Goal: Check status: Check status

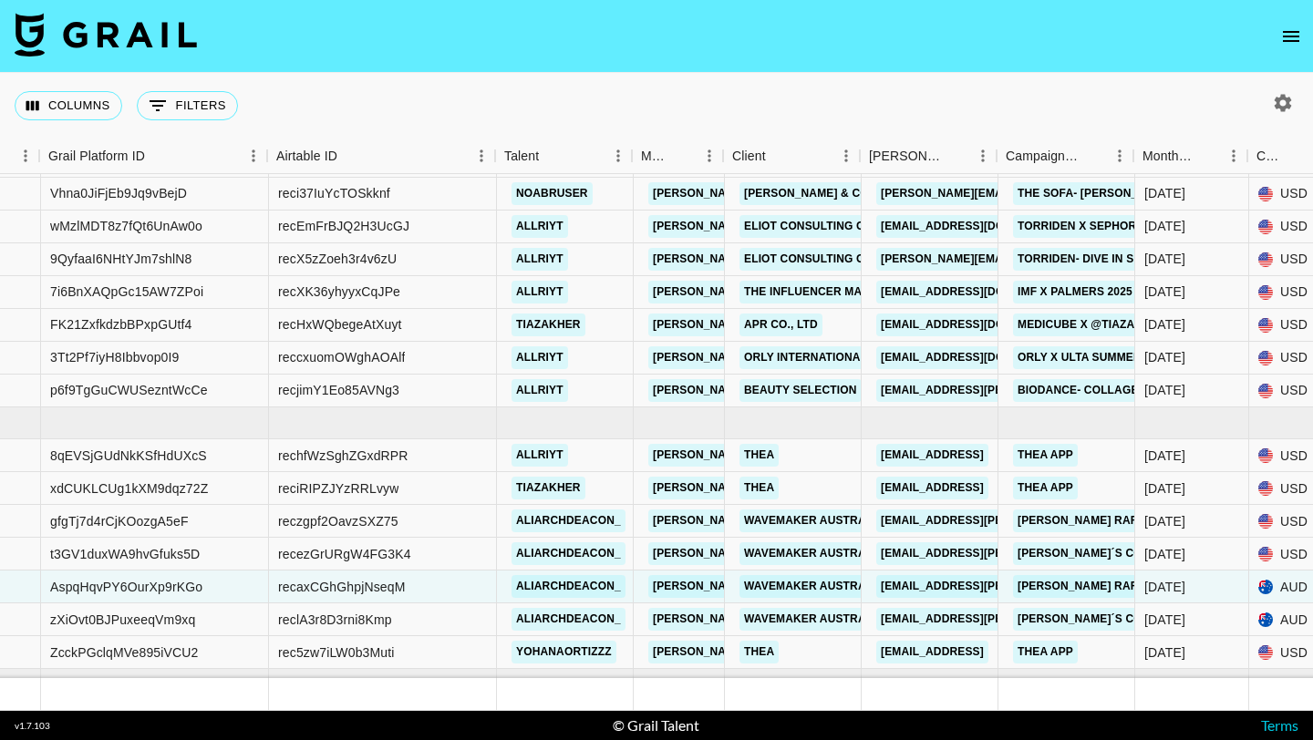
scroll to position [115, 242]
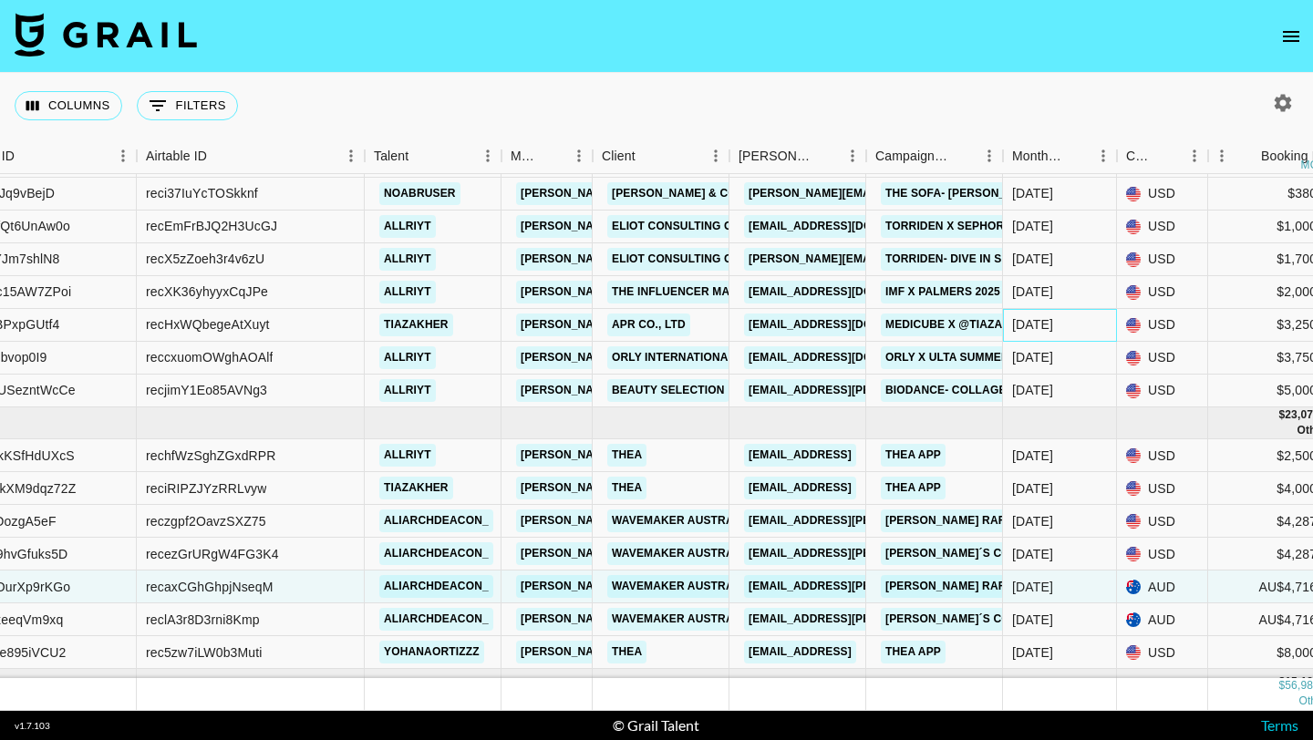
click at [1038, 317] on div "[DATE]" at bounding box center [1032, 324] width 41 height 18
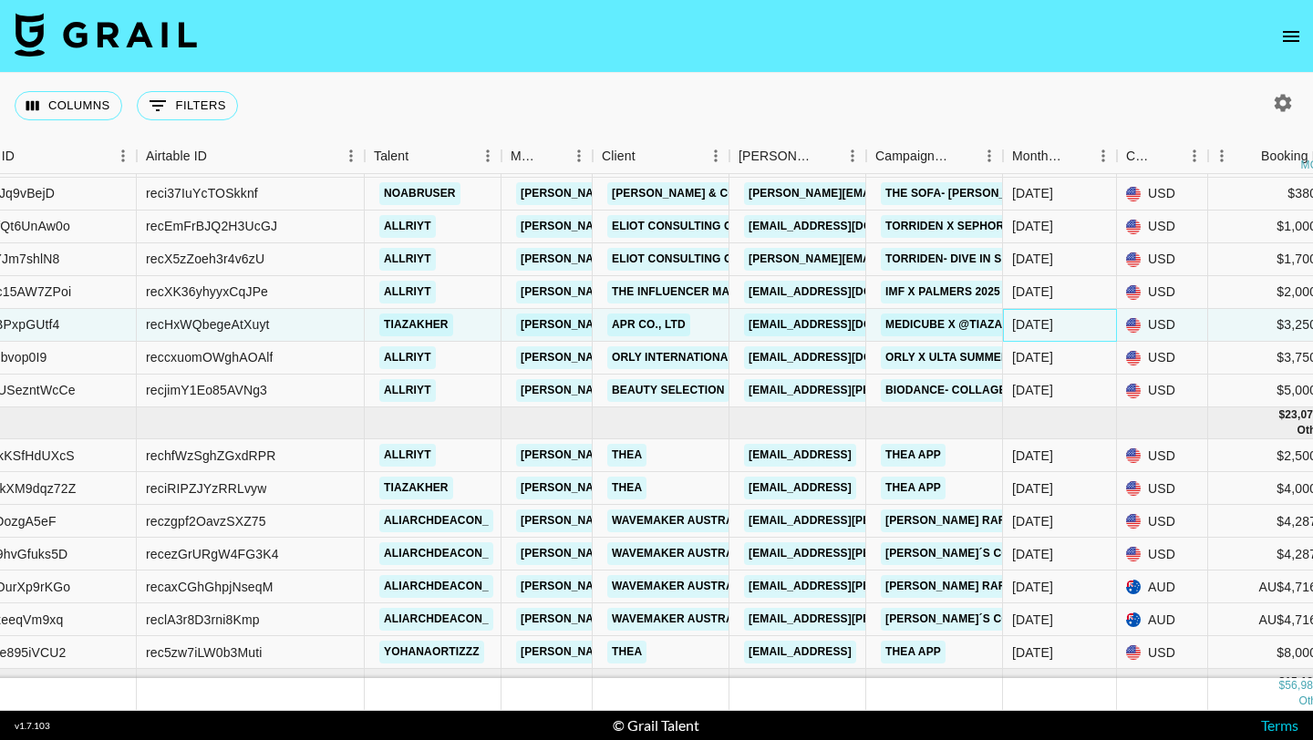
click at [1053, 324] on div "[DATE]" at bounding box center [1060, 325] width 114 height 33
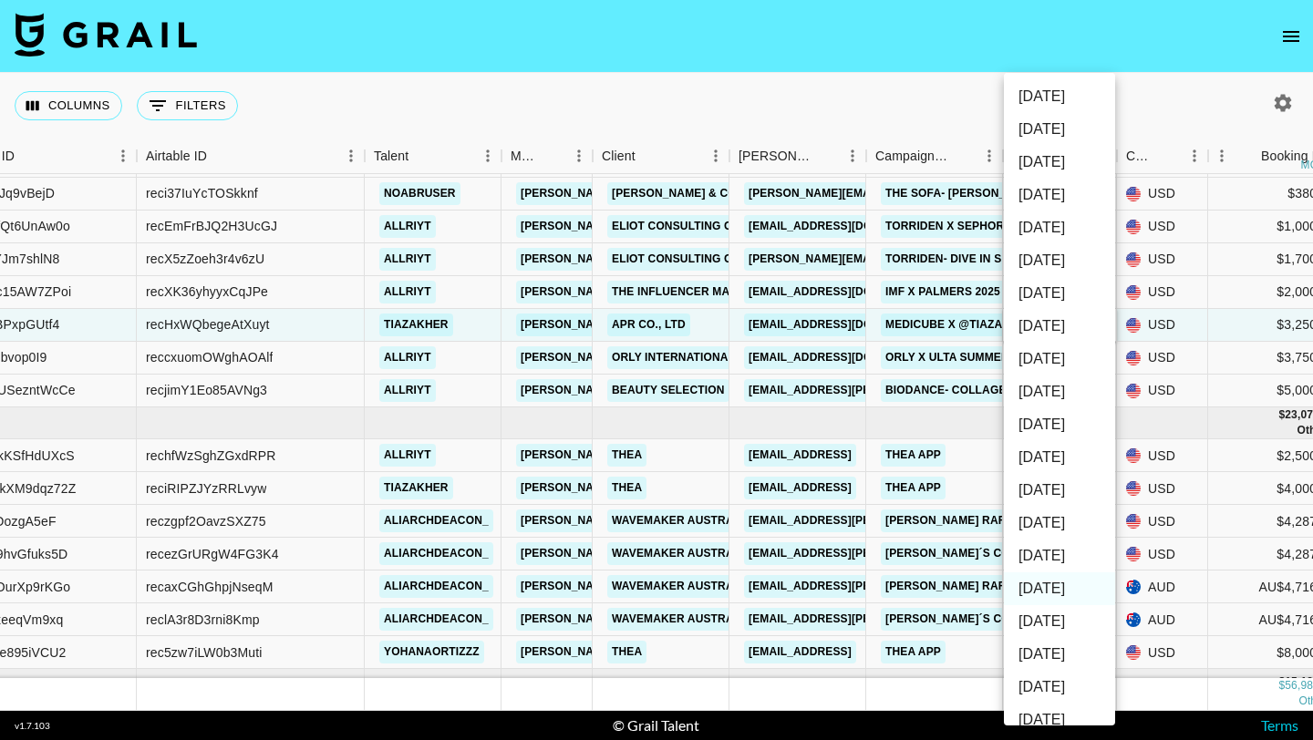
click at [1061, 527] on li "Sep '25" at bounding box center [1059, 523] width 111 height 33
type input "Sep '25"
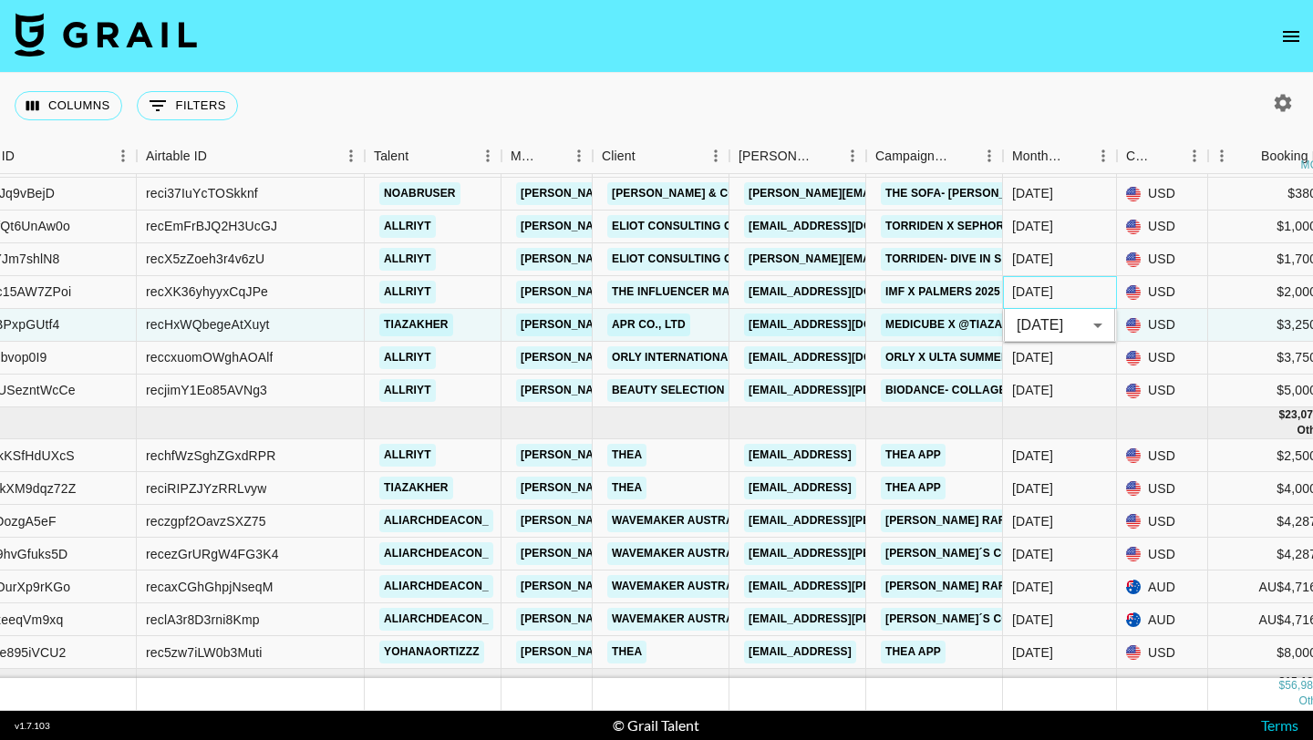
click at [1078, 296] on div "Jul '25" at bounding box center [1060, 292] width 114 height 33
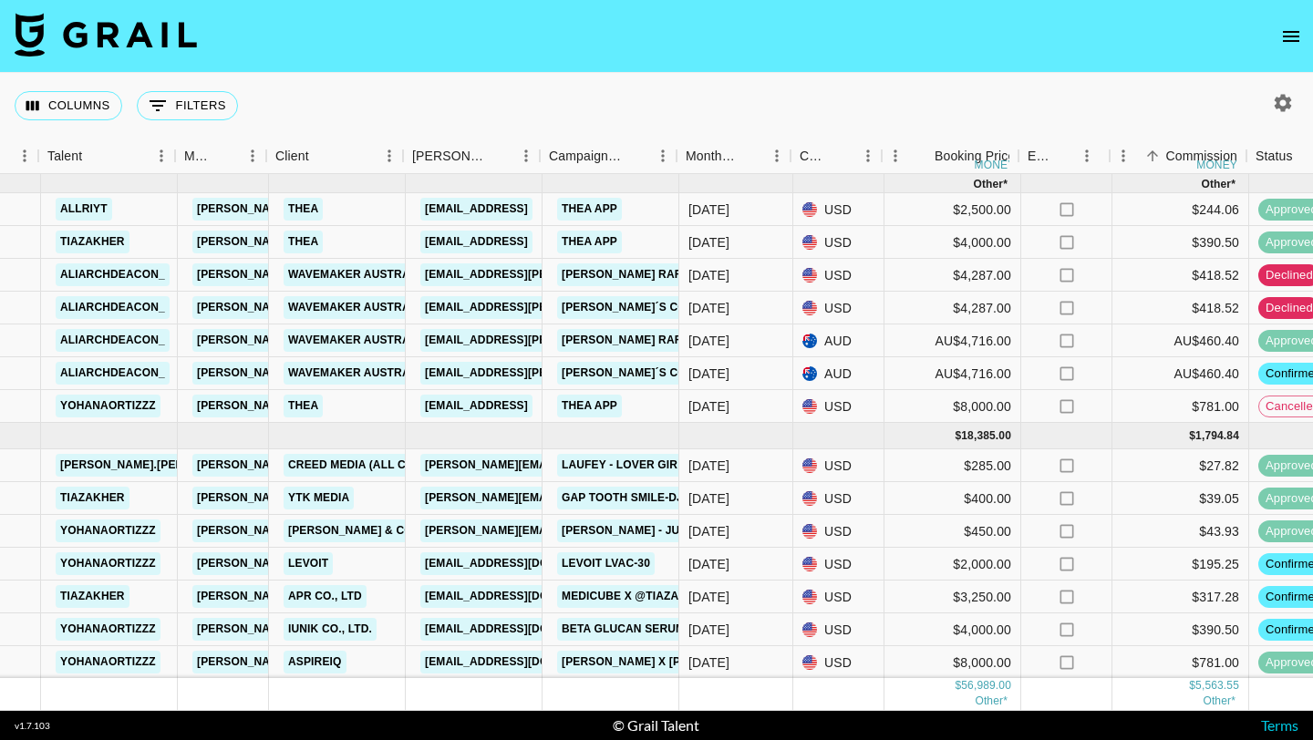
scroll to position [328, 632]
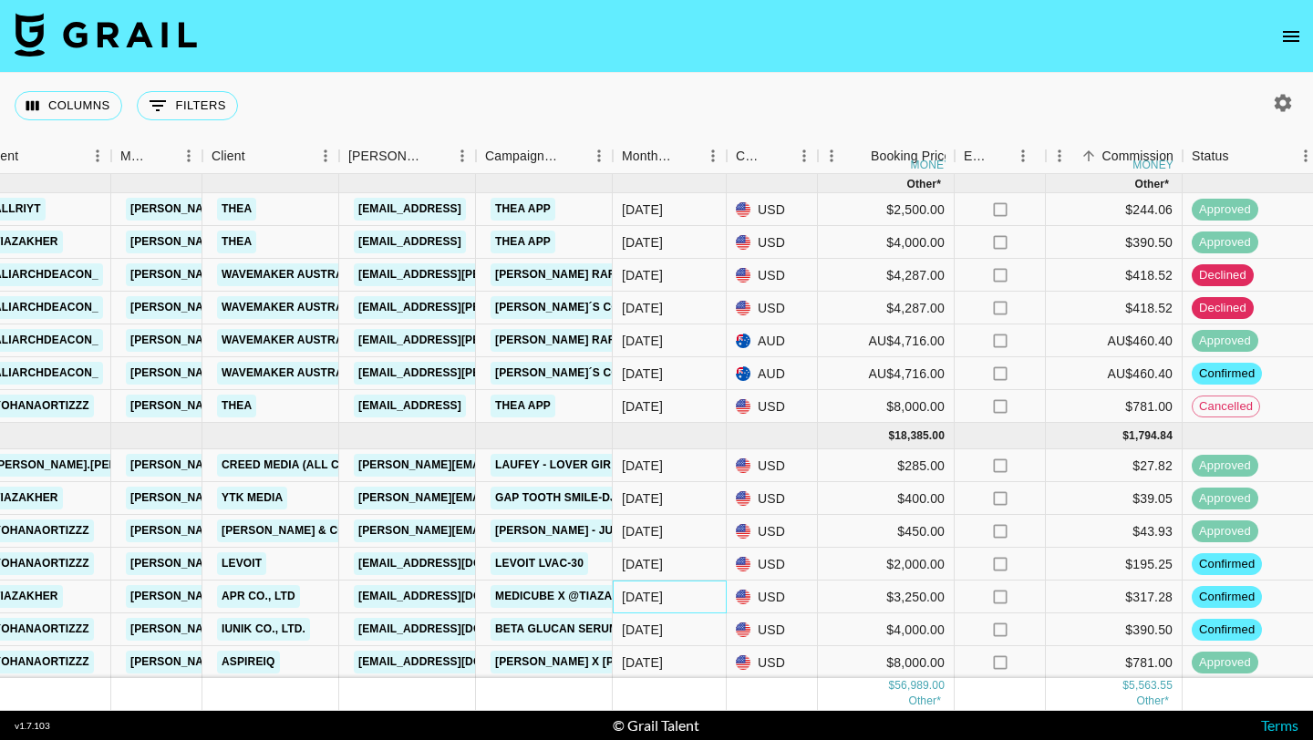
click at [670, 595] on div "Sep '25" at bounding box center [670, 597] width 114 height 33
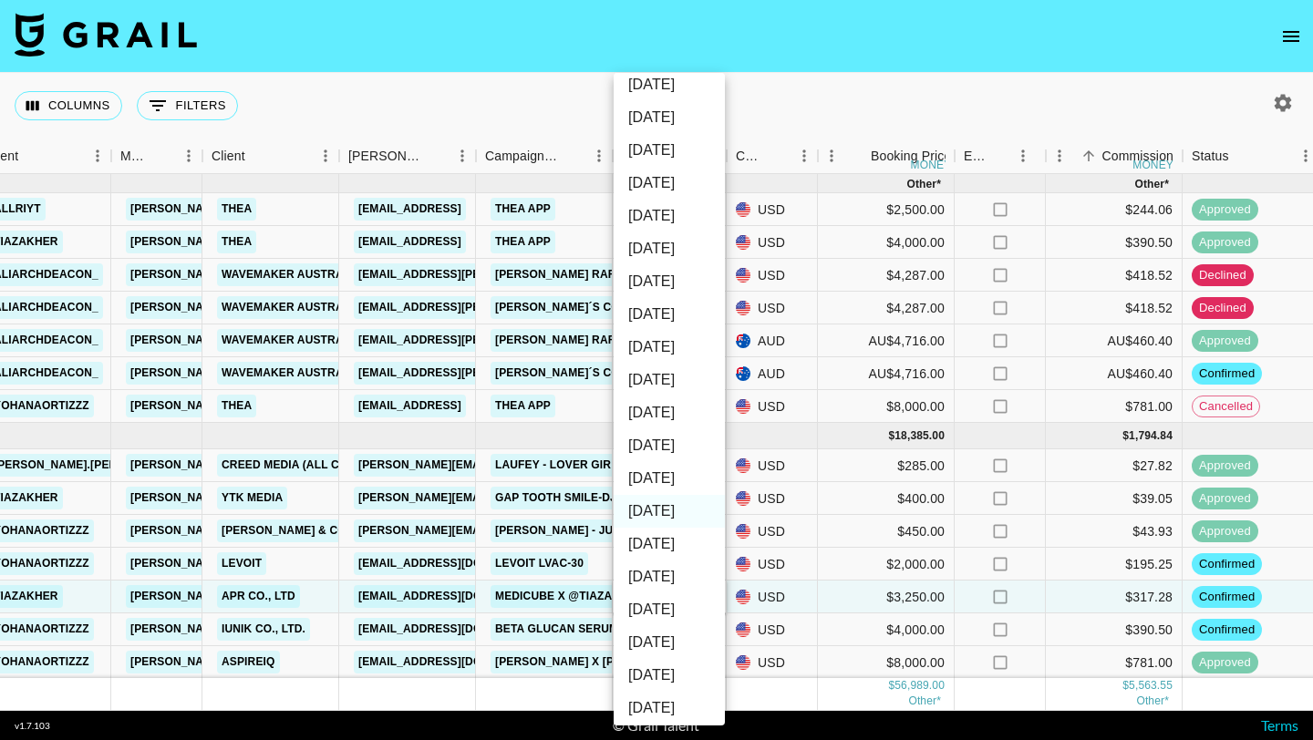
scroll to position [9, 0]
click at [676, 485] on li "Oct '25" at bounding box center [668, 481] width 111 height 33
type input "Oct '25"
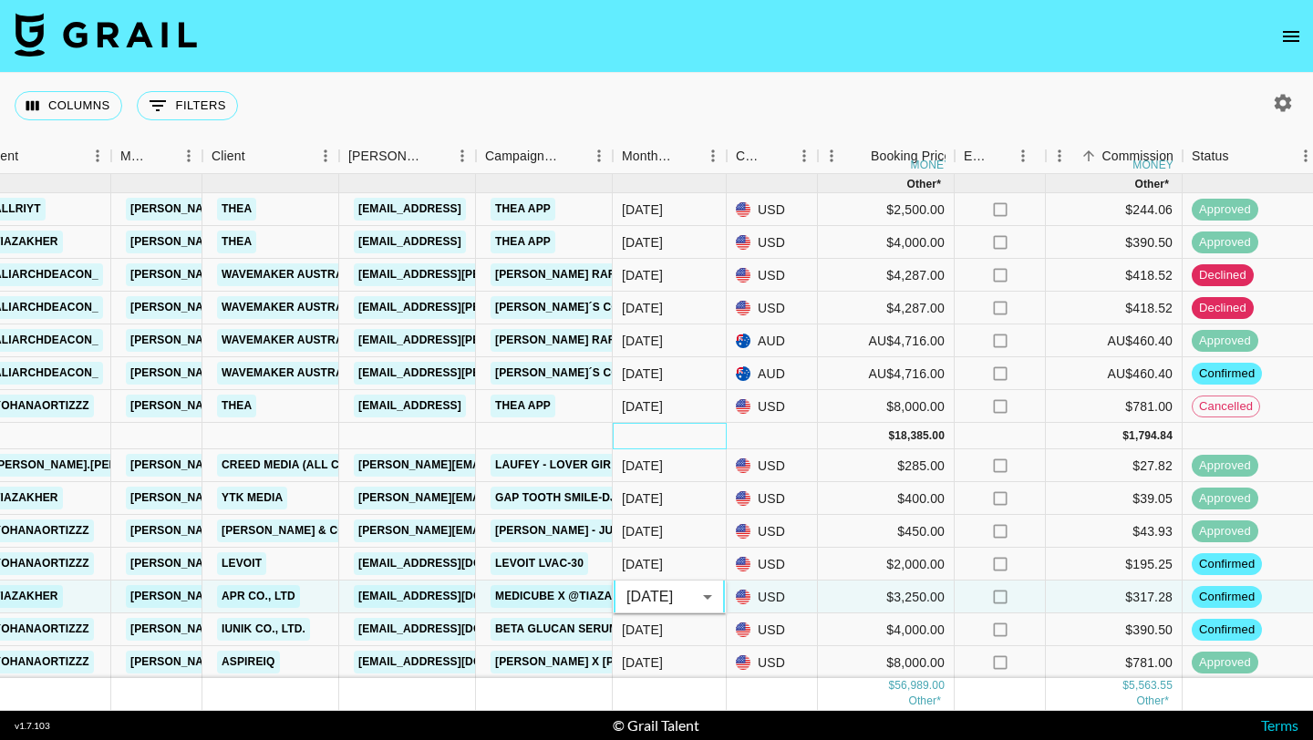
click at [682, 436] on div at bounding box center [670, 436] width 114 height 26
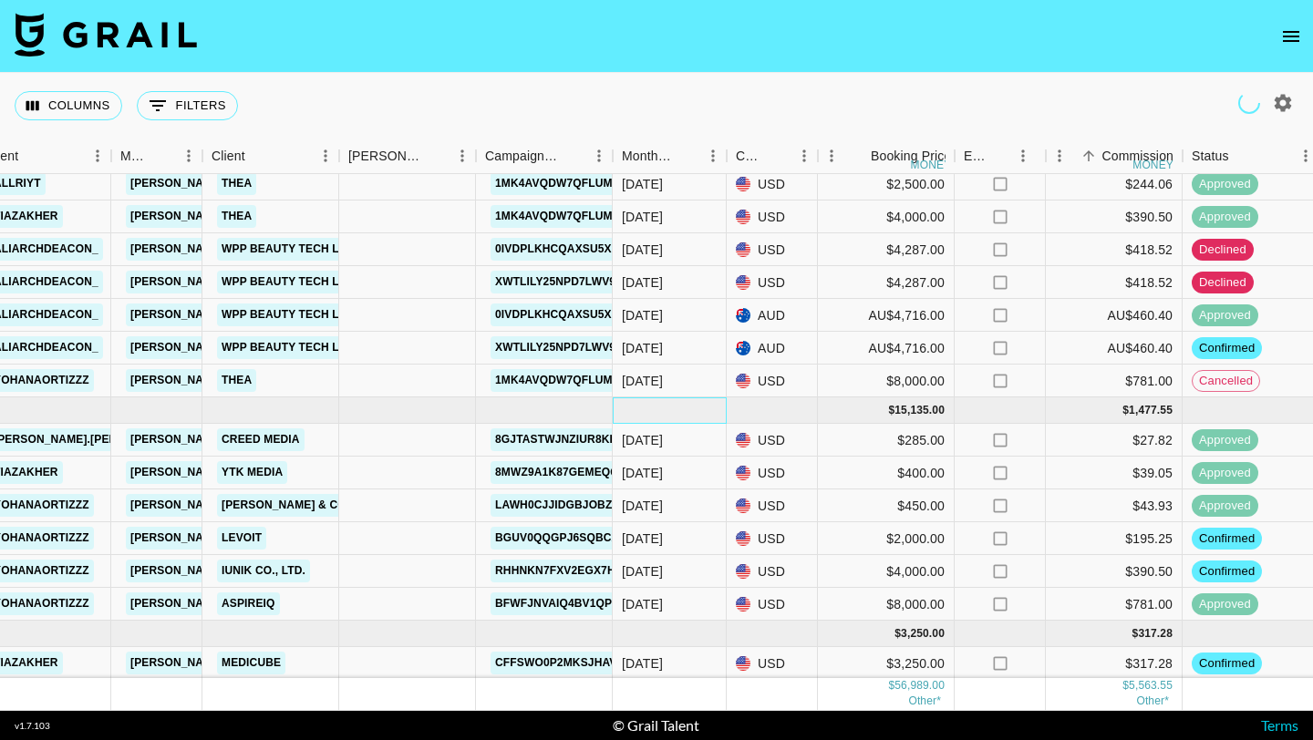
scroll to position [355, 632]
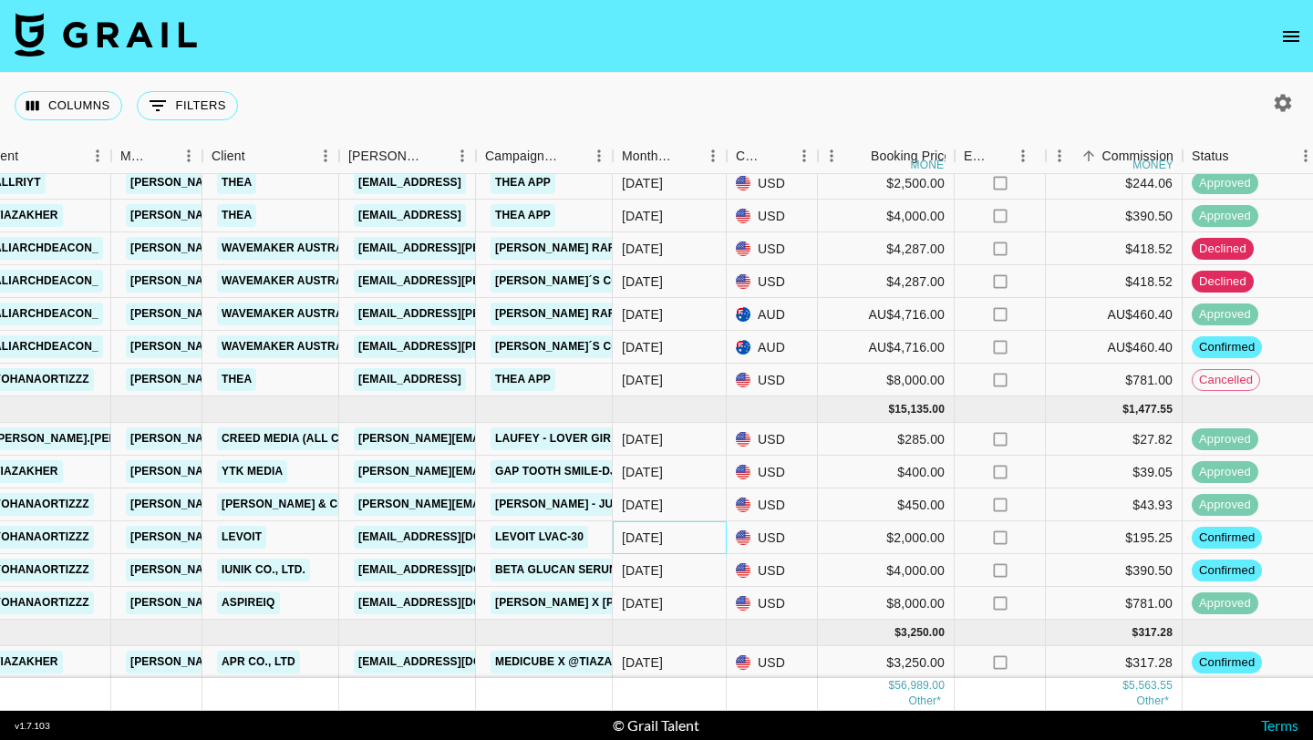
click at [661, 534] on div "Sep '25" at bounding box center [642, 538] width 41 height 18
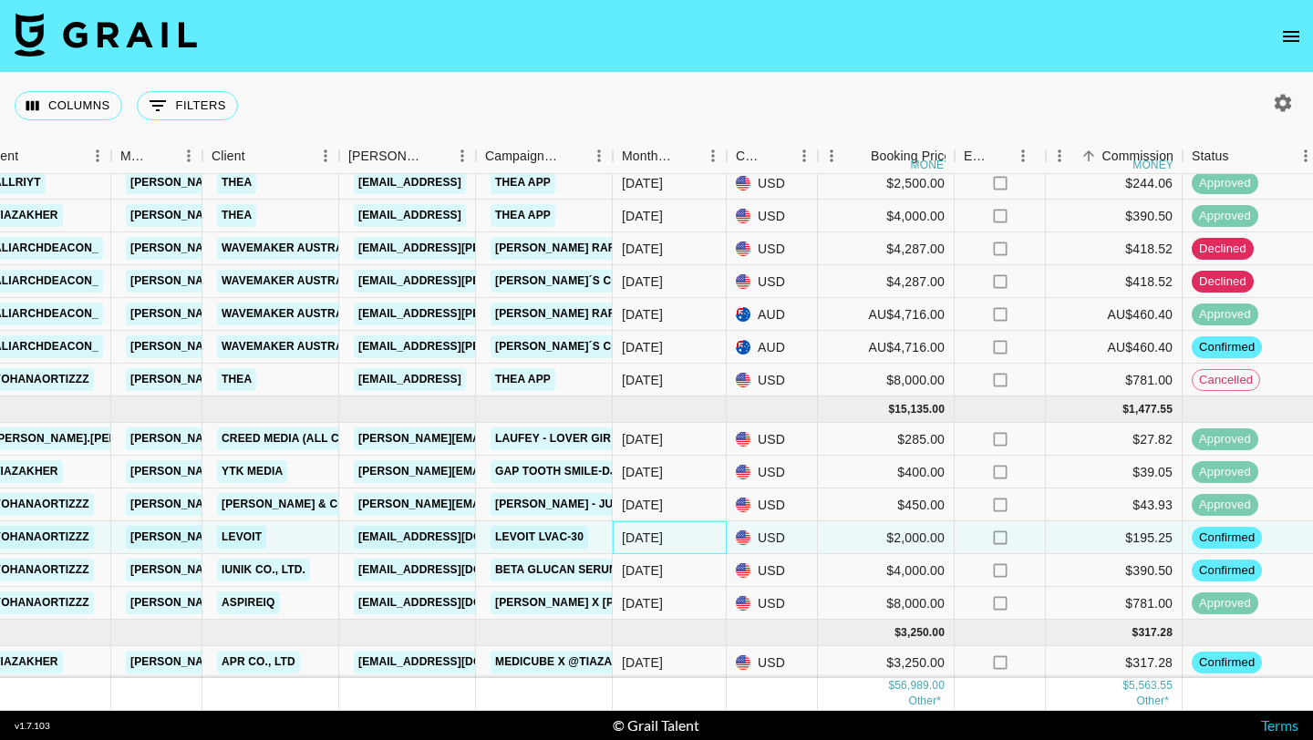
click at [657, 537] on div "Sep '25" at bounding box center [642, 538] width 41 height 18
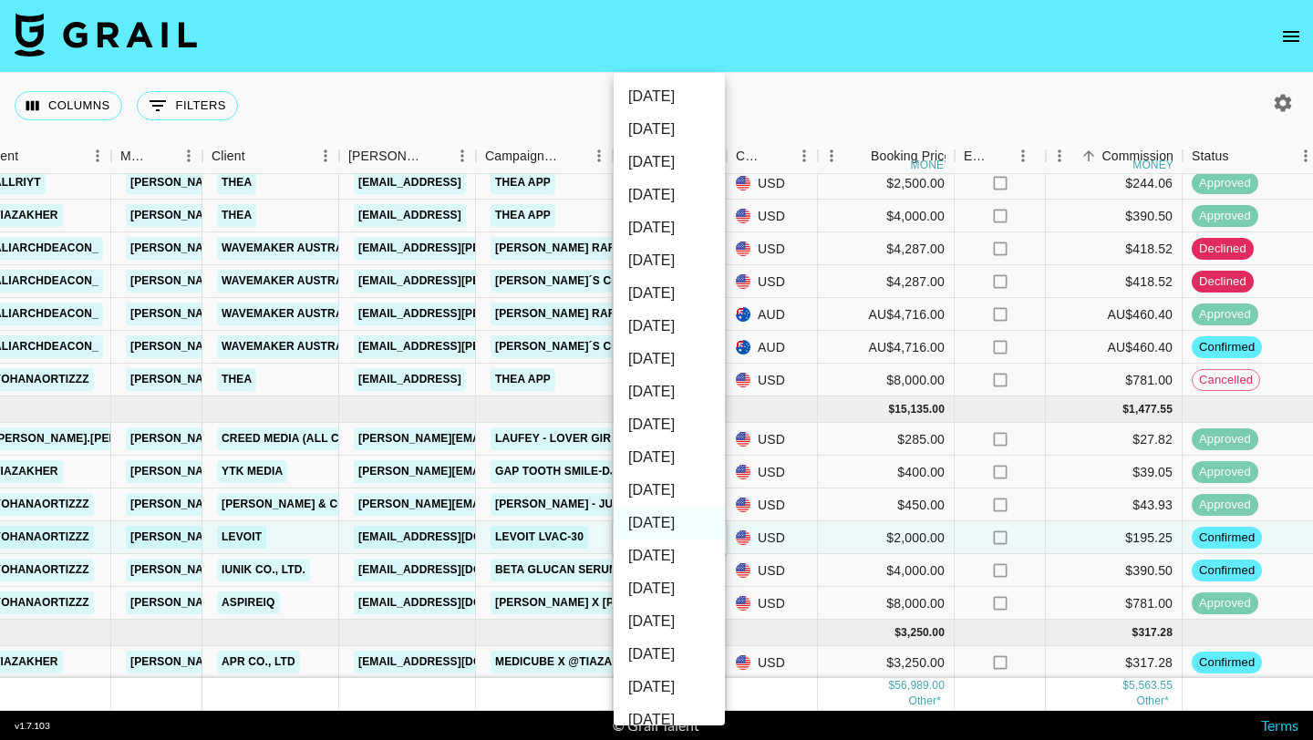
click at [673, 490] on li "Oct '25" at bounding box center [668, 490] width 111 height 33
type input "Oct '25"
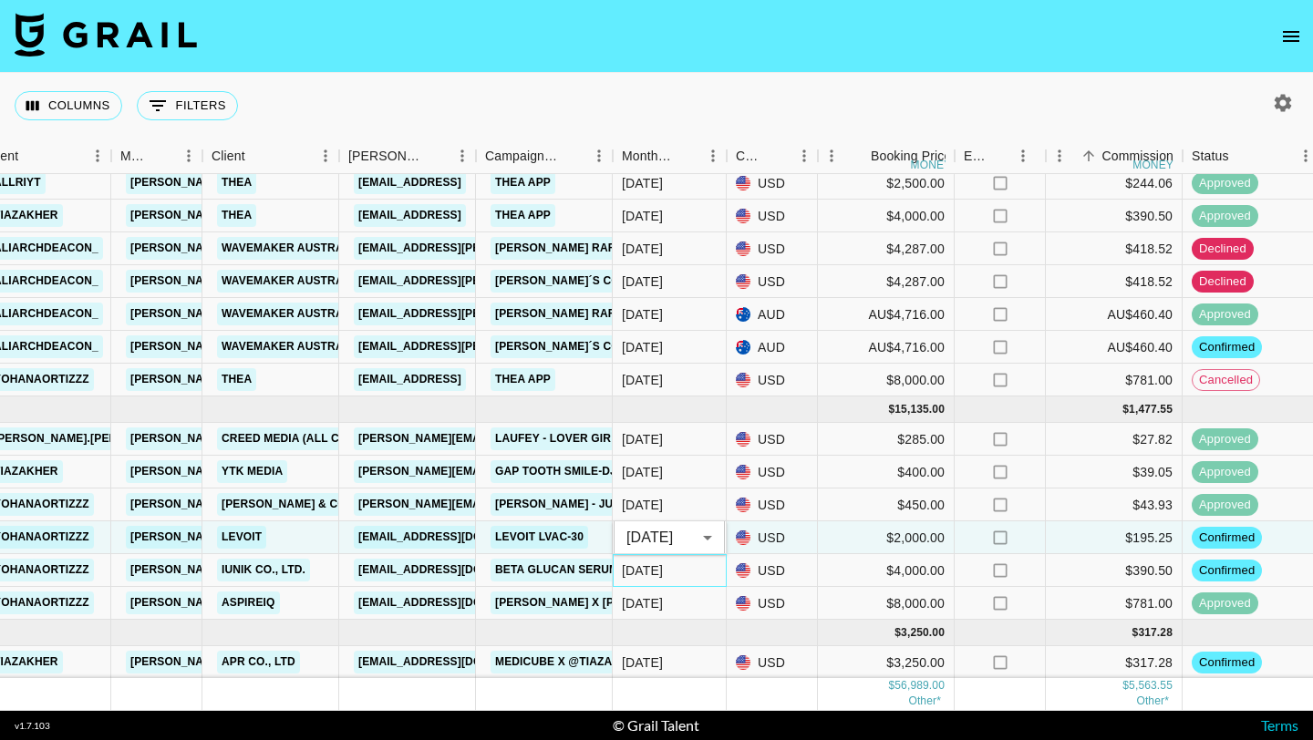
click at [666, 570] on div "Sep '25" at bounding box center [670, 570] width 114 height 33
click at [666, 587] on div "Sep '25" at bounding box center [670, 603] width 114 height 33
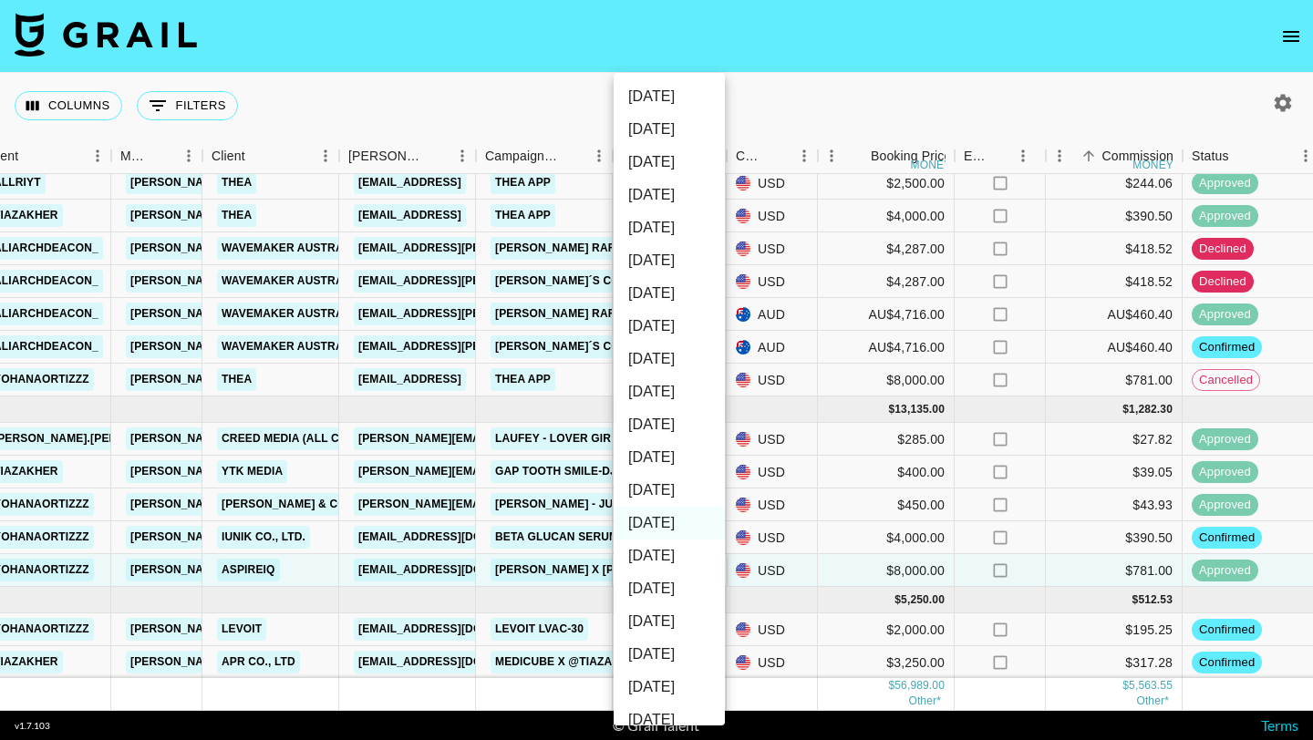
click at [807, 537] on div at bounding box center [656, 370] width 1313 height 740
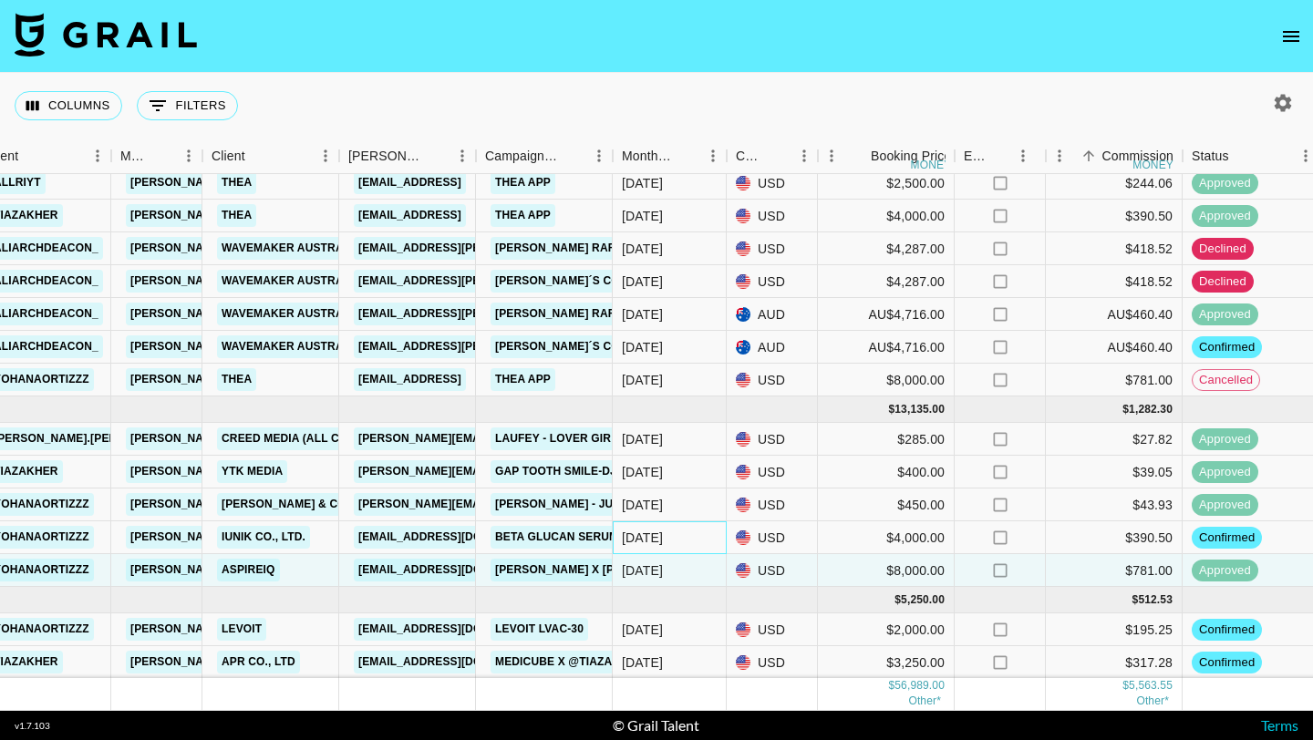
click at [655, 536] on div "Sep '25" at bounding box center [642, 538] width 41 height 18
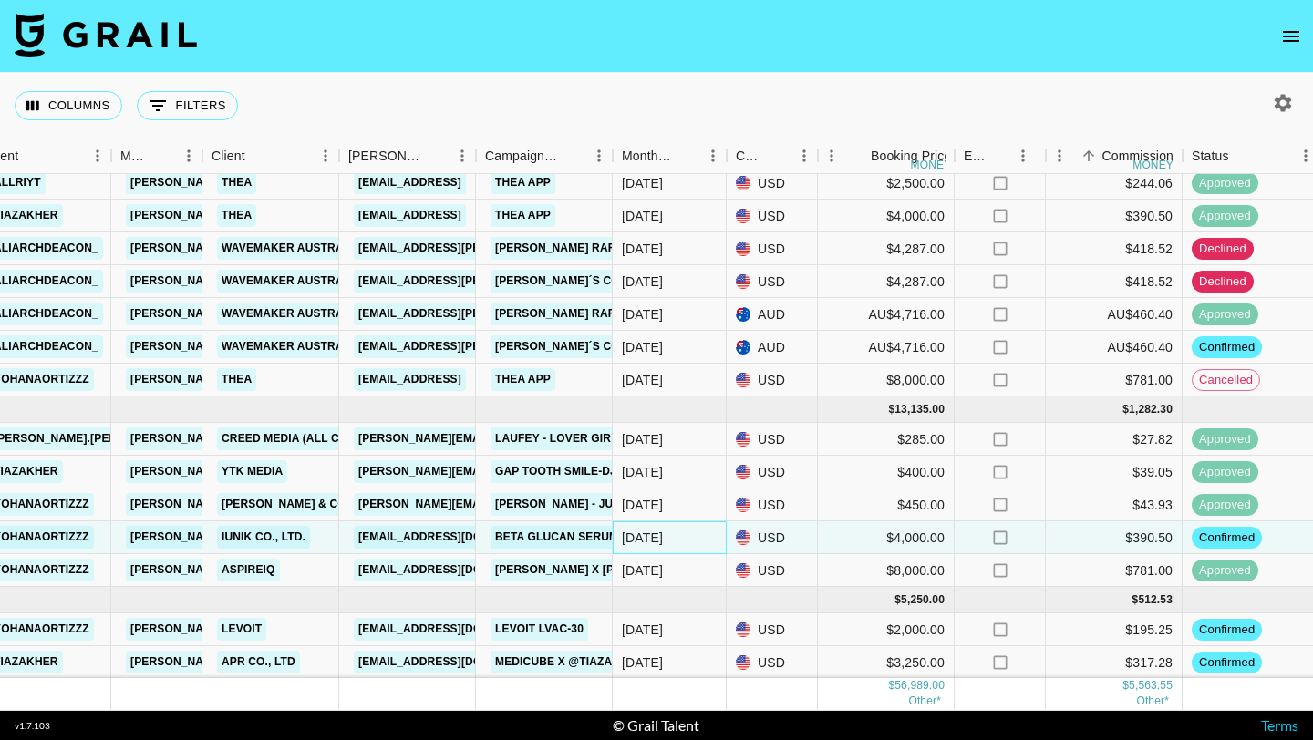
click at [675, 537] on div "Sep '25" at bounding box center [670, 537] width 114 height 33
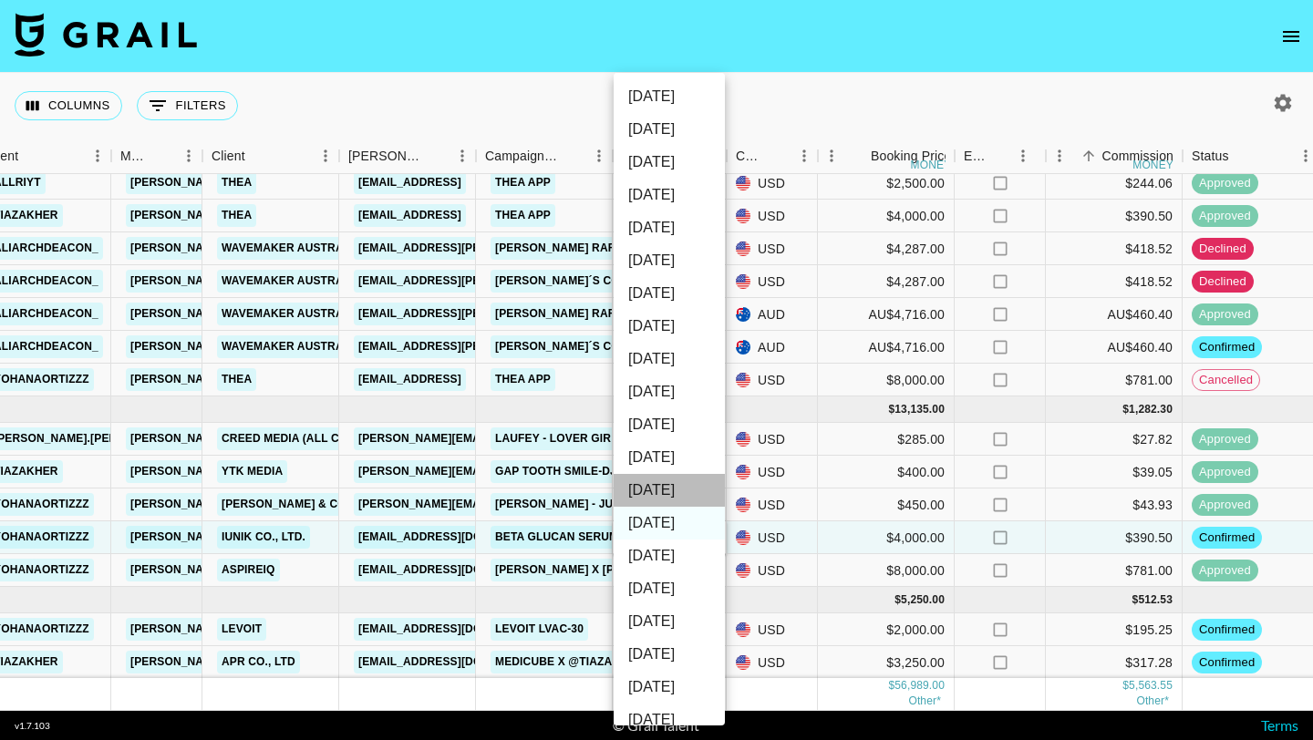
click at [665, 490] on li "Oct '25" at bounding box center [668, 490] width 111 height 33
type input "Oct '25"
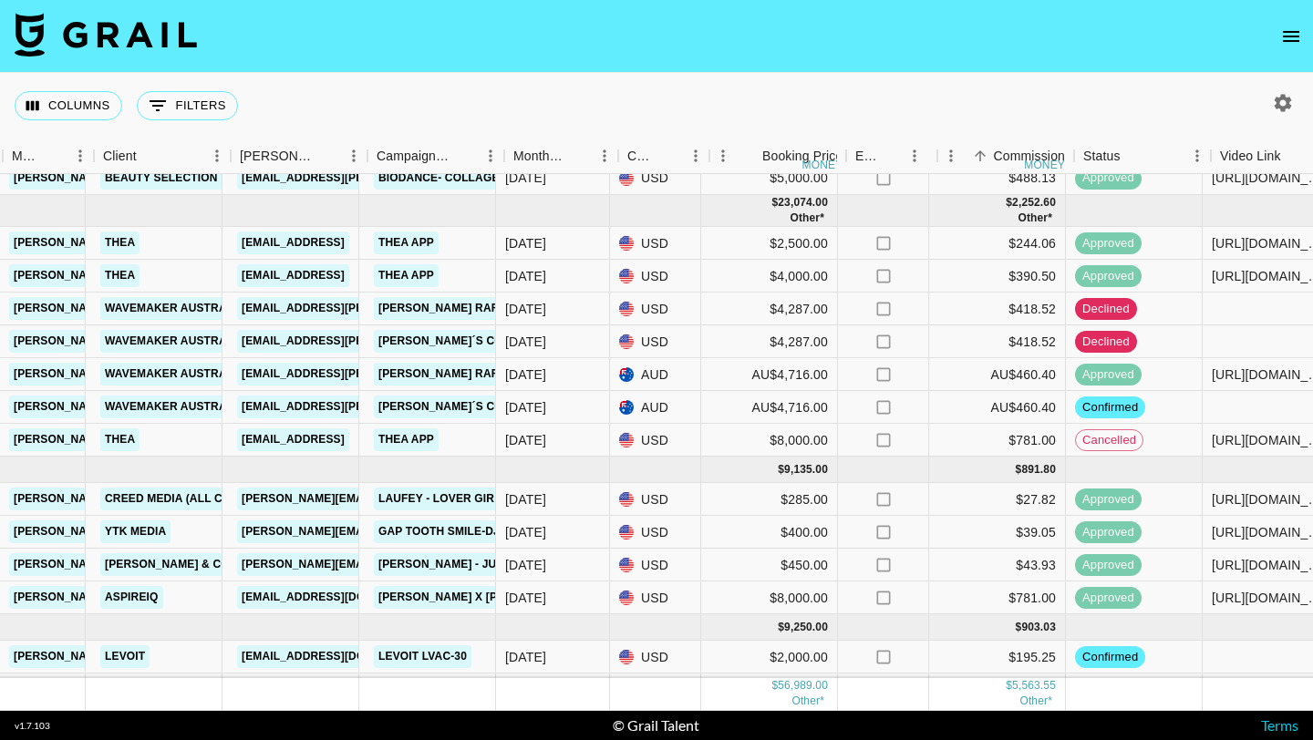
scroll to position [294, 736]
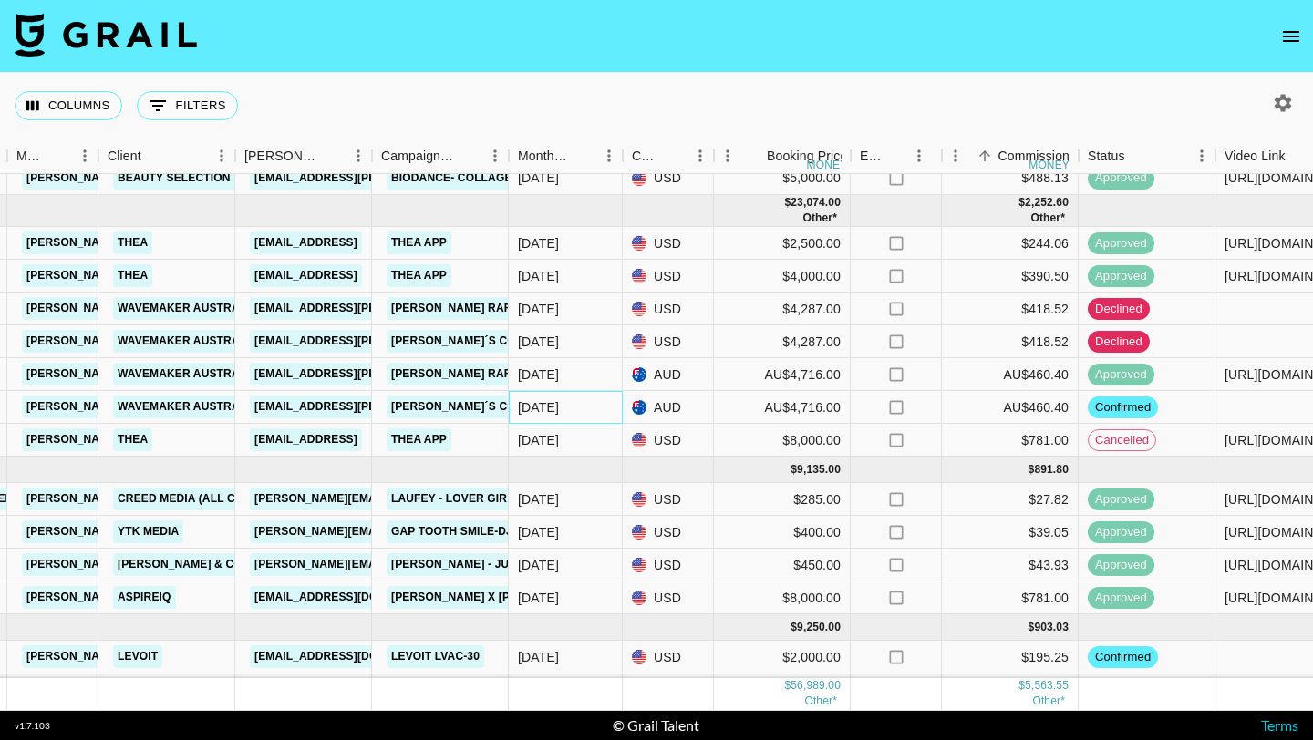
click at [594, 409] on div "Aug '25" at bounding box center [566, 407] width 114 height 33
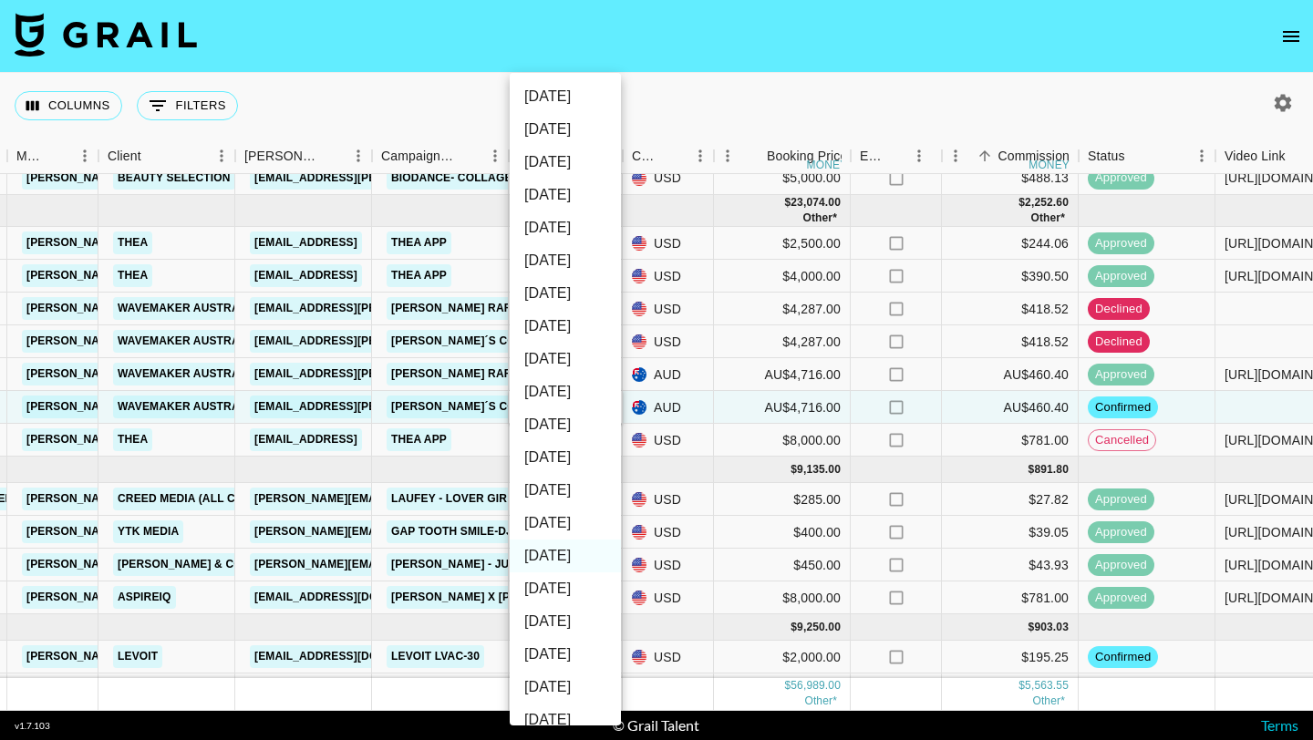
click at [562, 498] on li "Oct '25" at bounding box center [565, 490] width 111 height 33
type input "Oct '25"
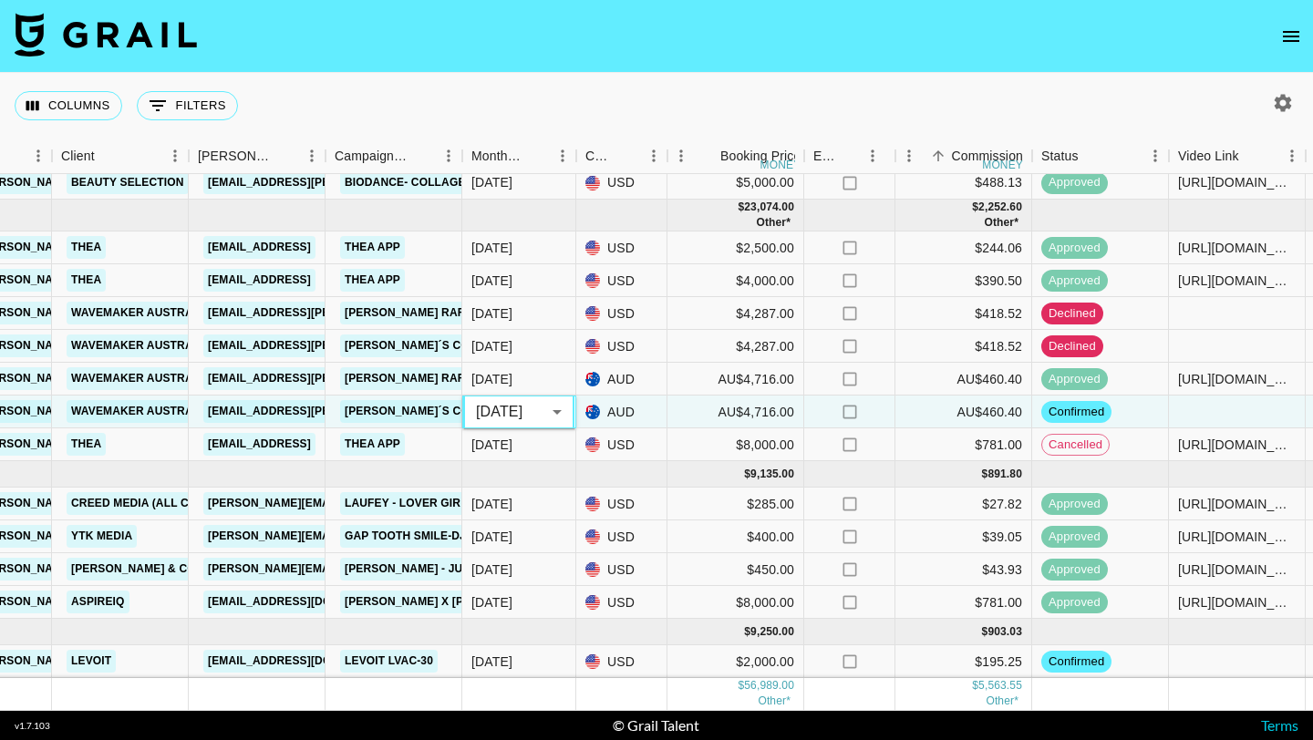
scroll to position [355, 782]
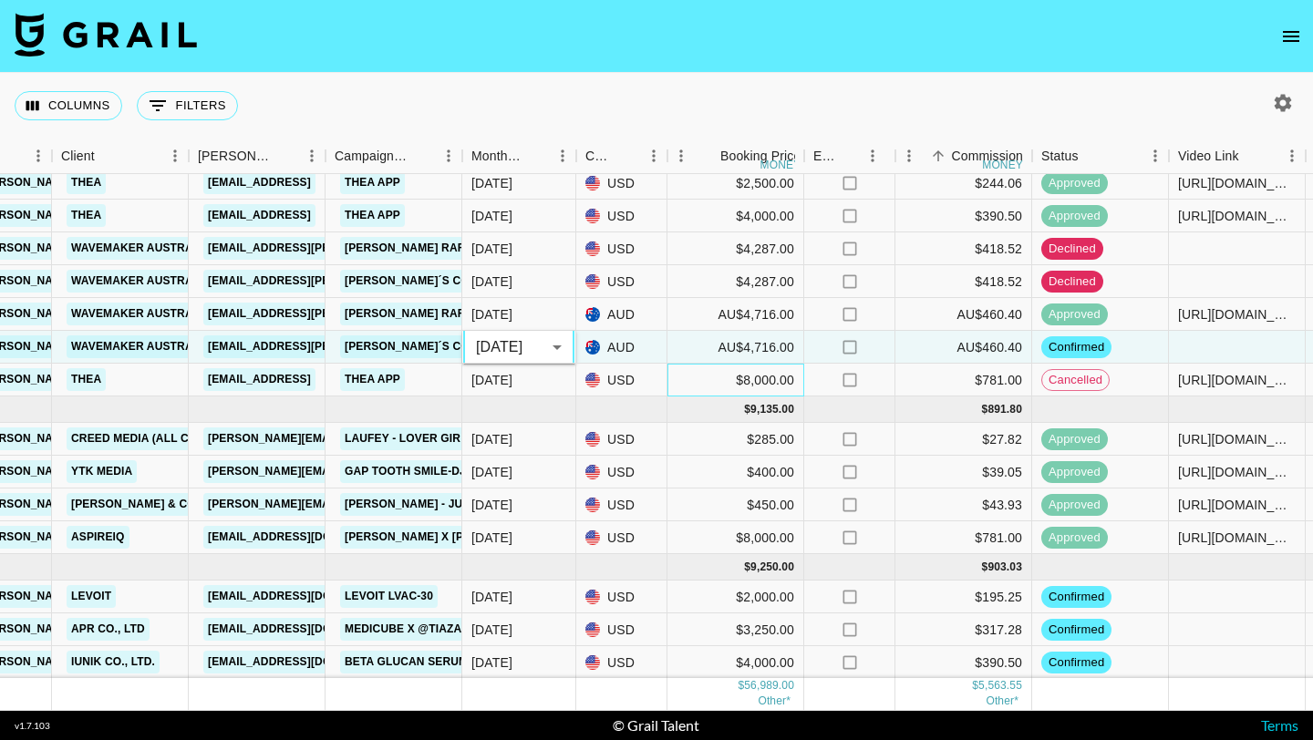
click at [703, 391] on div "$8,000.00" at bounding box center [735, 380] width 137 height 33
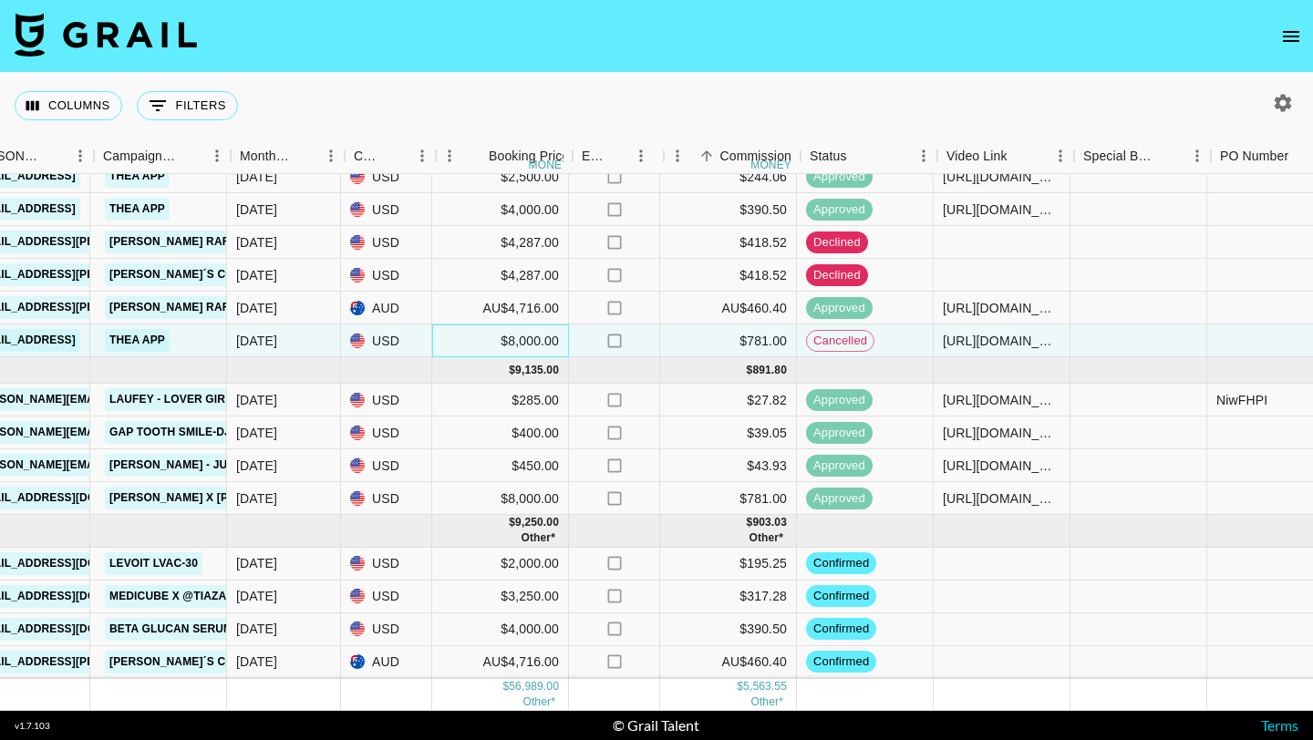
scroll to position [361, 1005]
